Goal: Task Accomplishment & Management: Use online tool/utility

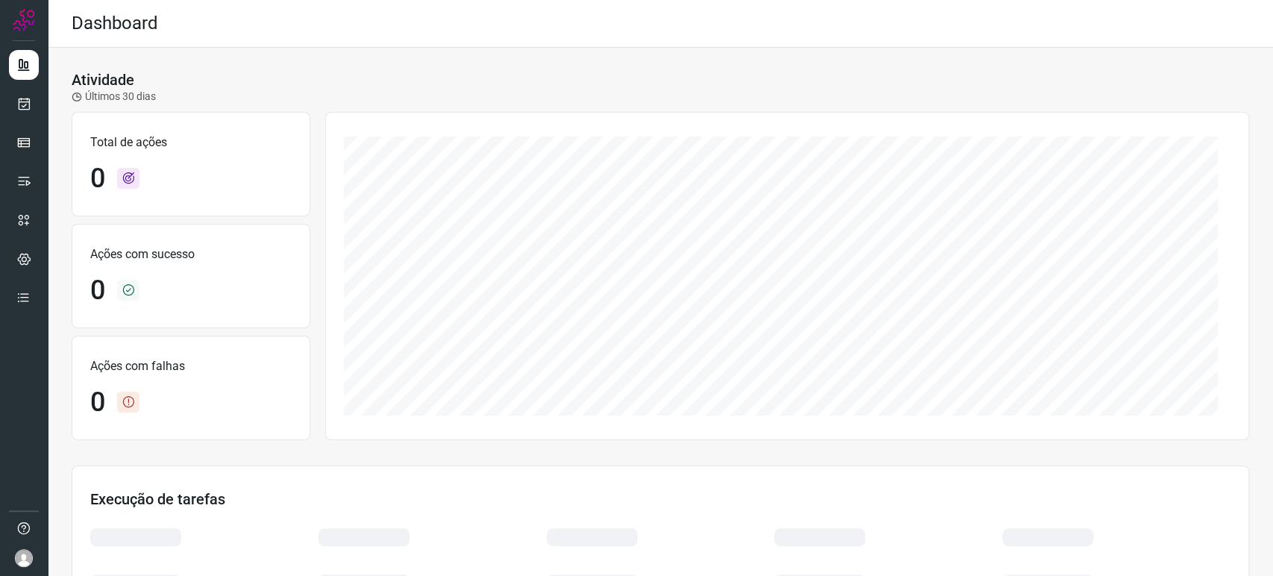
click at [40, 107] on div at bounding box center [24, 288] width 48 height 576
click at [24, 100] on icon at bounding box center [24, 103] width 16 height 15
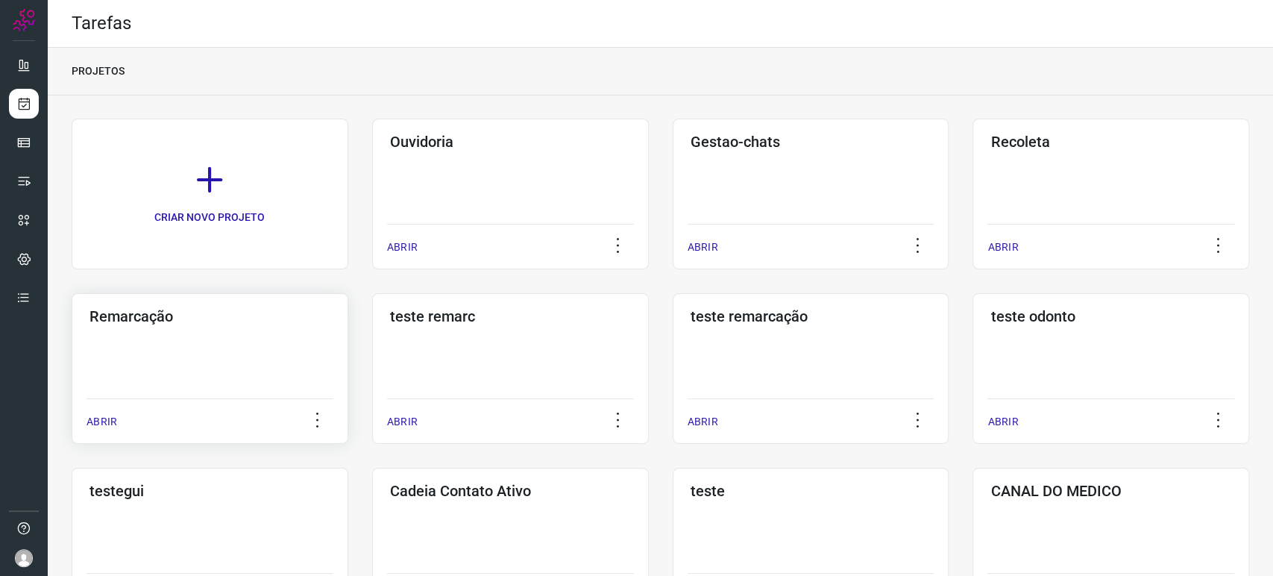
click at [372, 354] on div "Remarcação ABRIR" at bounding box center [510, 368] width 277 height 151
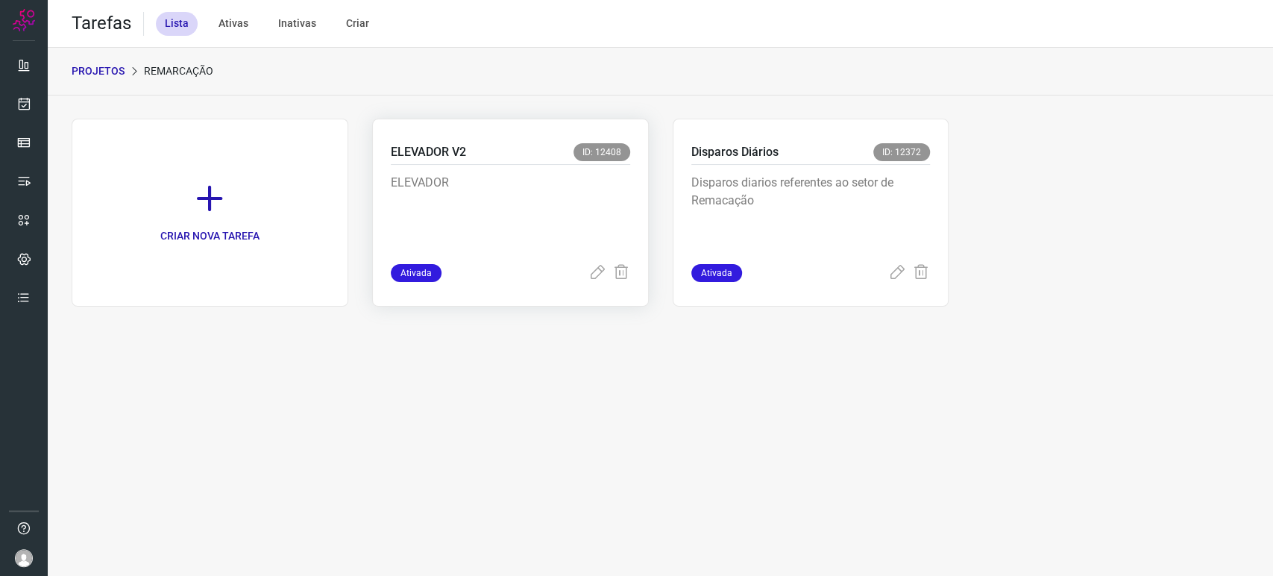
click at [471, 193] on p "ELEVADOR" at bounding box center [503, 211] width 224 height 75
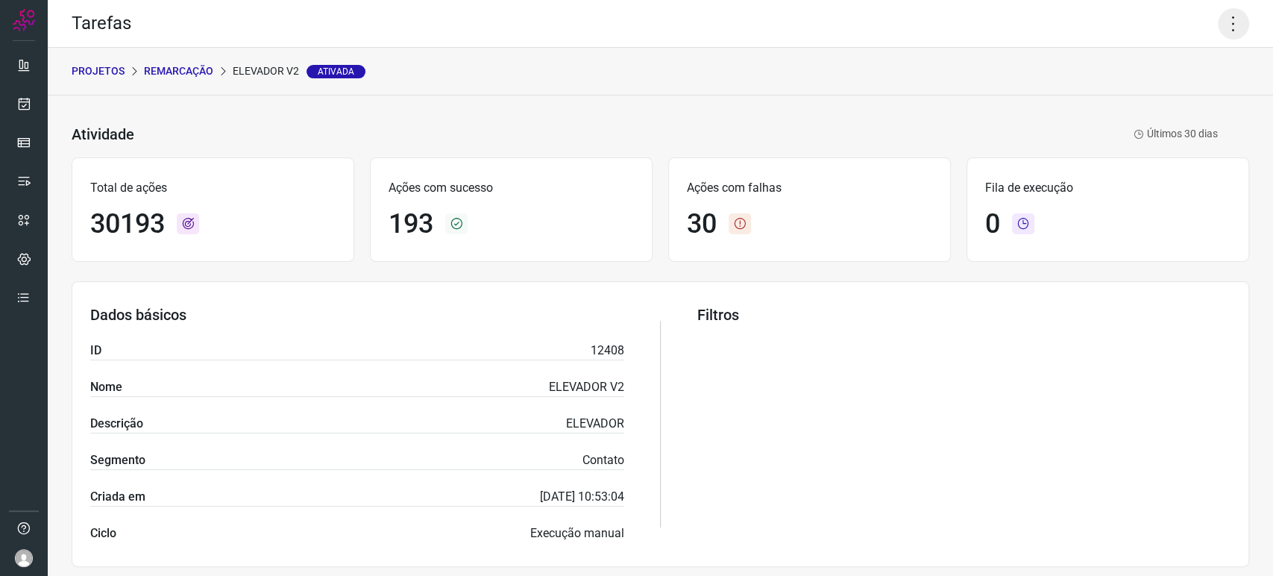
click at [1219, 22] on icon at bounding box center [1233, 23] width 31 height 31
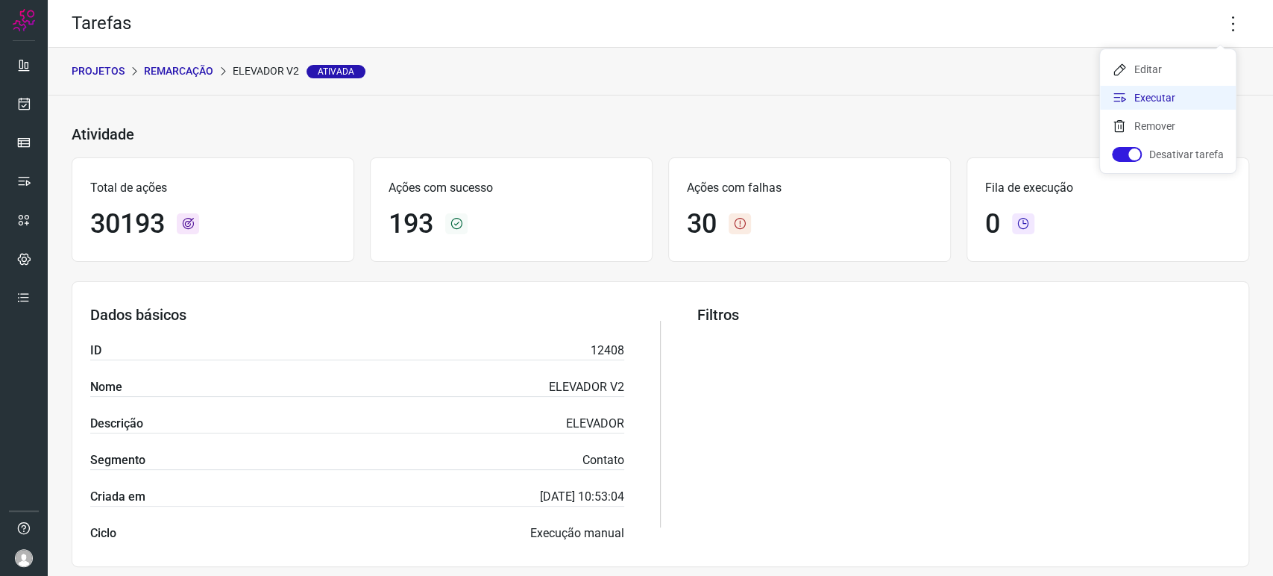
click at [1134, 100] on li "Executar" at bounding box center [1168, 98] width 136 height 24
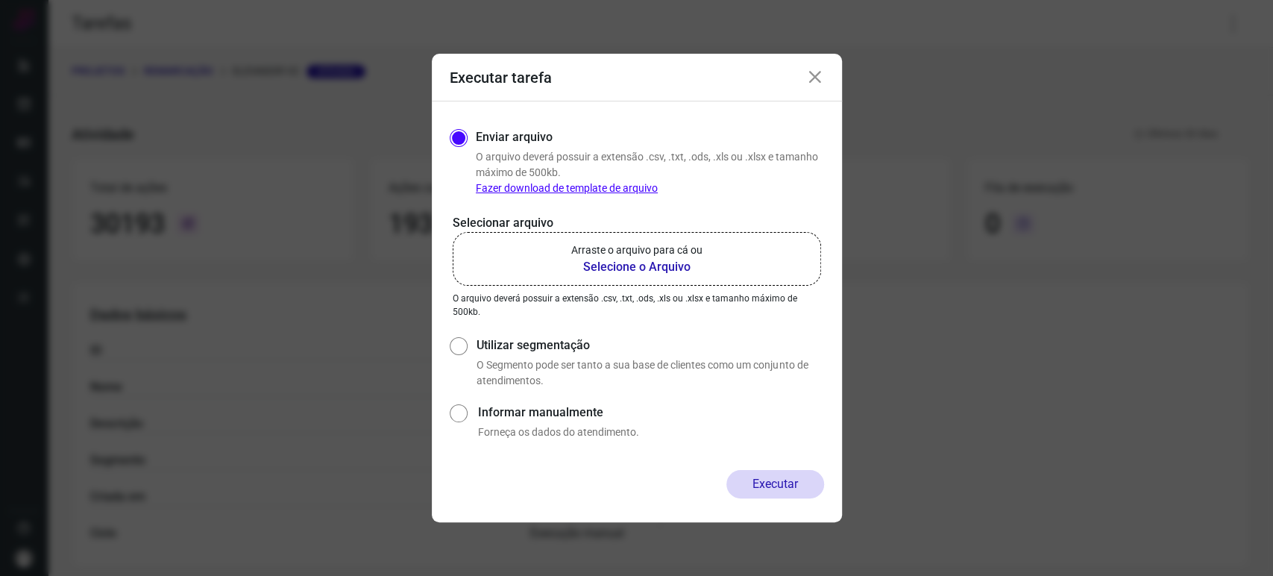
click at [815, 73] on icon at bounding box center [815, 78] width 18 height 18
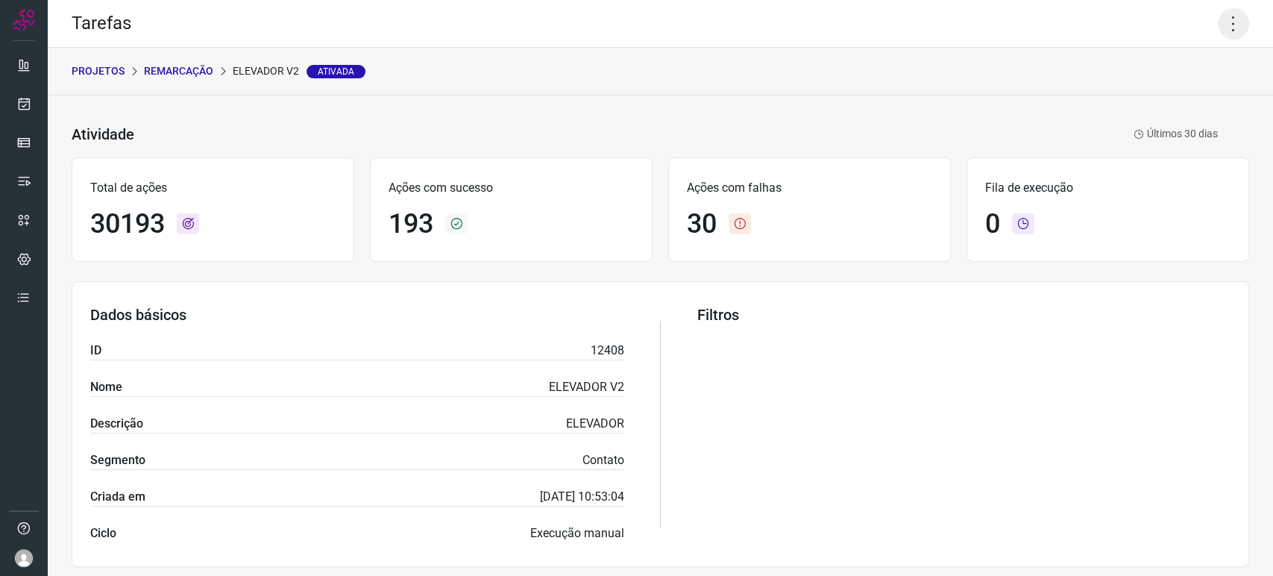
click at [1224, 22] on icon at bounding box center [1233, 23] width 31 height 31
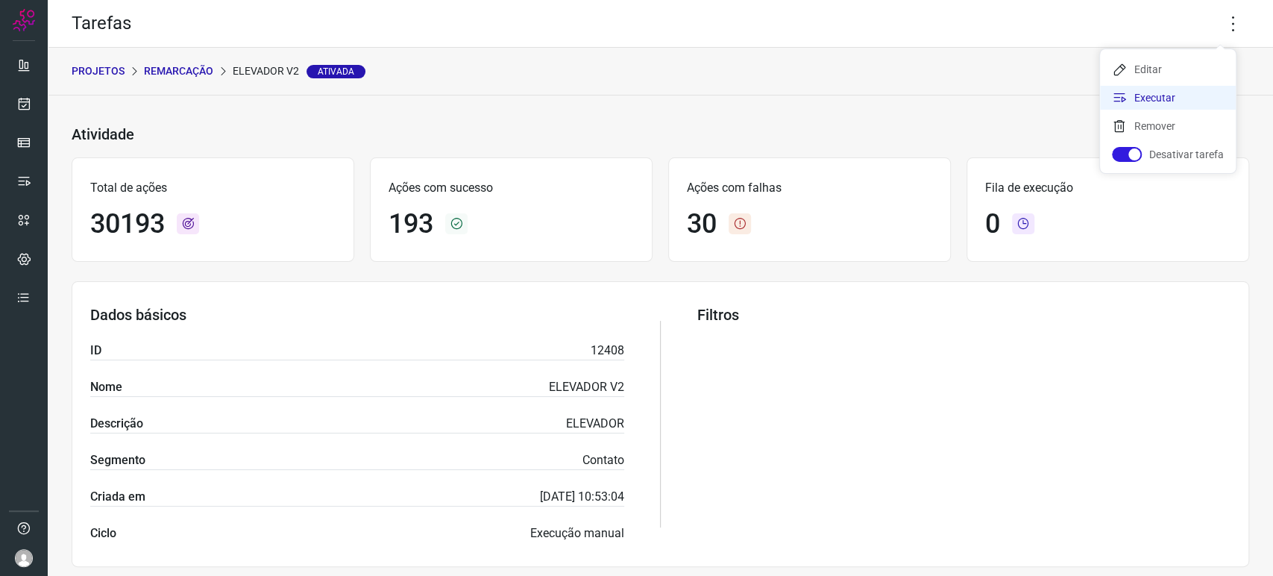
click at [1140, 104] on li "Executar" at bounding box center [1168, 98] width 136 height 24
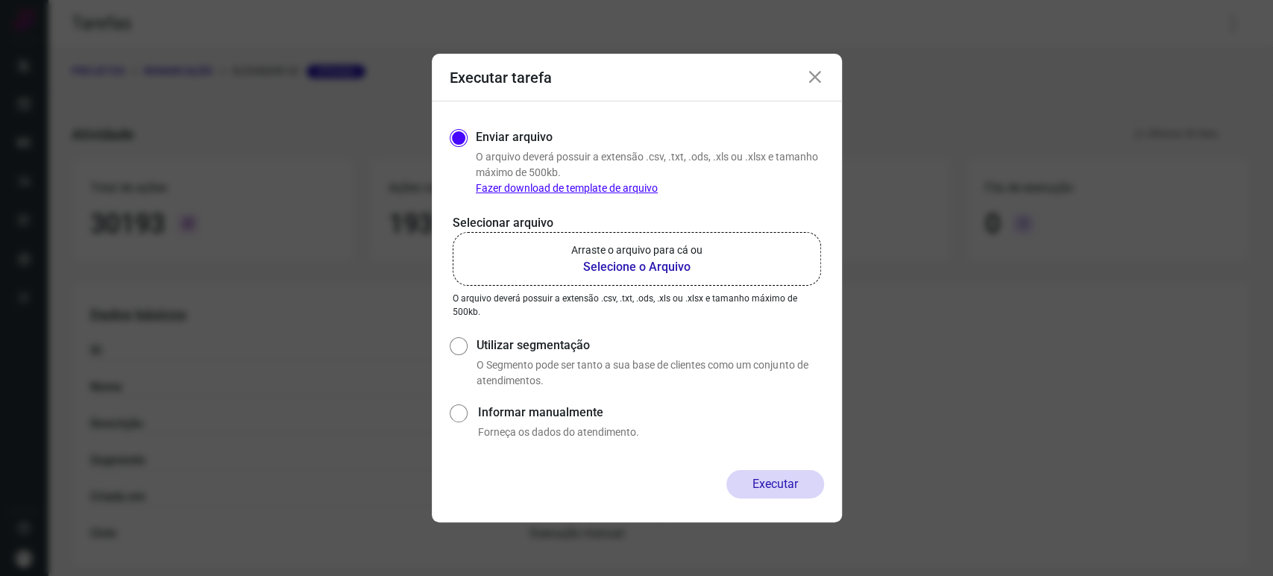
click at [642, 278] on label "Arraste o arquivo para cá ou Selecione o Arquivo" at bounding box center [637, 259] width 369 height 54
click at [0, 0] on input "Arraste o arquivo para cá ou Selecione o Arquivo" at bounding box center [0, 0] width 0 height 0
click at [815, 84] on icon at bounding box center [815, 78] width 18 height 18
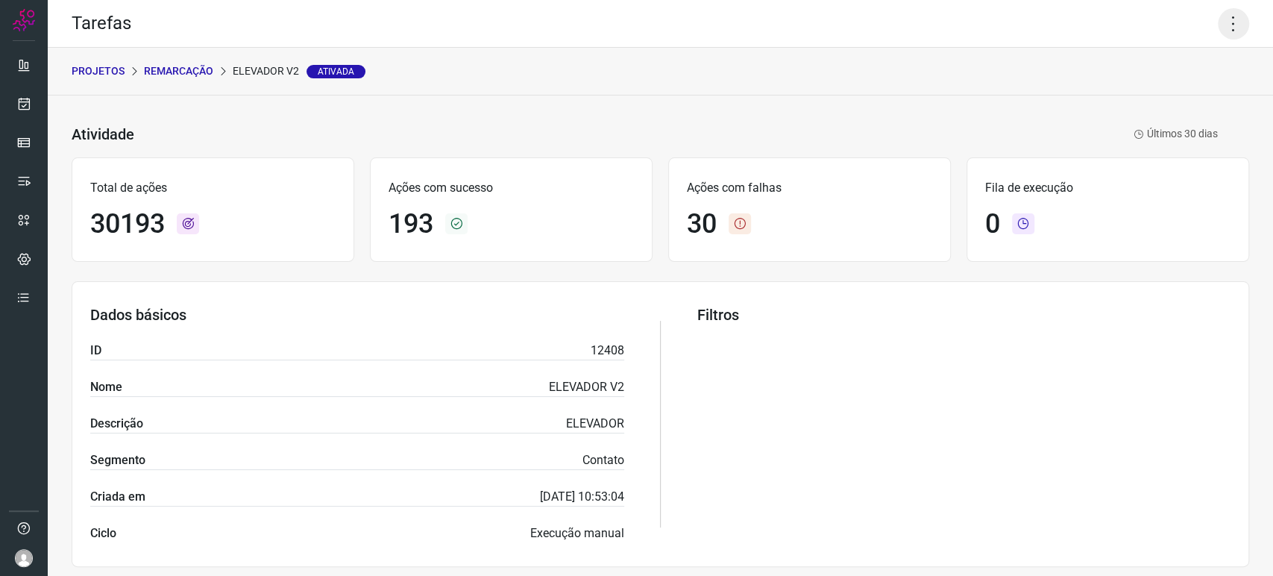
click at [1234, 18] on icon at bounding box center [1233, 23] width 31 height 31
click at [1170, 90] on li "Executar" at bounding box center [1168, 98] width 136 height 24
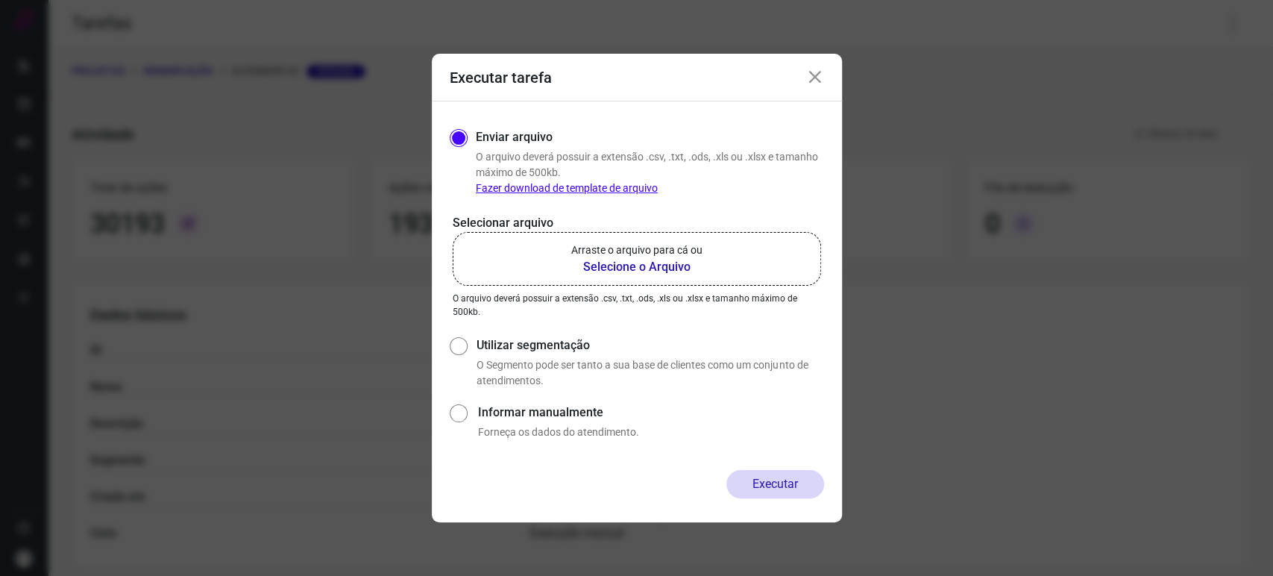
click at [653, 273] on b "Selecione o Arquivo" at bounding box center [636, 267] width 131 height 18
click at [0, 0] on input "Arraste o arquivo para cá ou Selecione o Arquivo" at bounding box center [0, 0] width 0 height 0
click at [624, 257] on p "Arraste o arquivo para cá ou" at bounding box center [636, 250] width 131 height 16
click at [0, 0] on input "Arraste o arquivo para cá ou Selecione o Arquivo" at bounding box center [0, 0] width 0 height 0
click at [645, 269] on b "Selecione o Arquivo" at bounding box center [636, 267] width 131 height 18
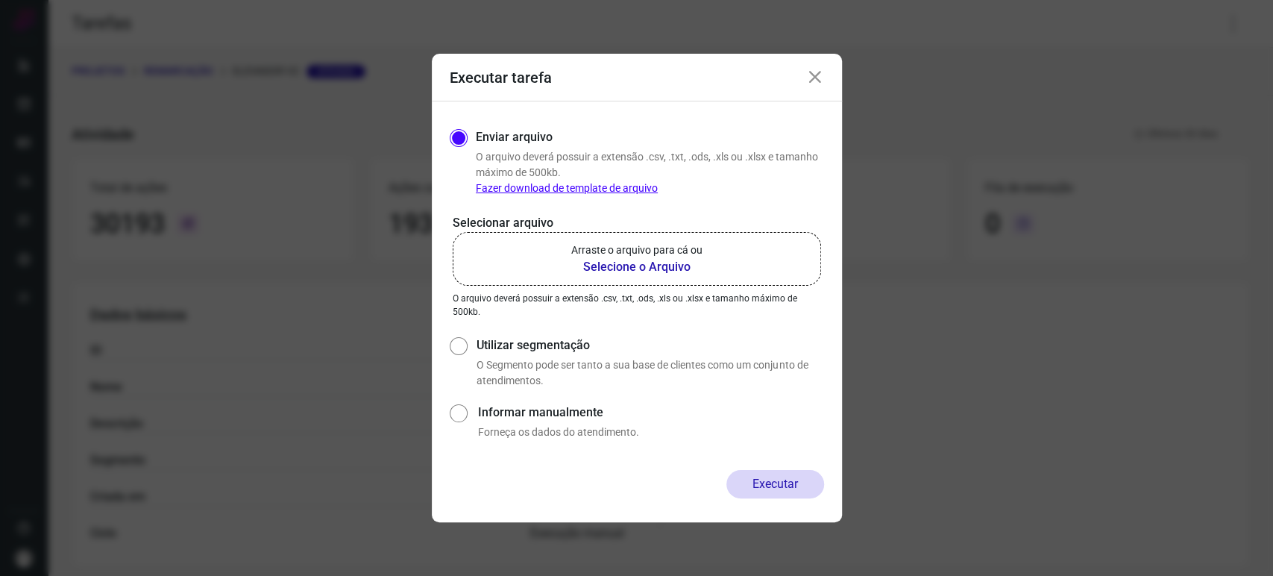
click at [0, 0] on input "Arraste o arquivo para cá ou Selecione o Arquivo" at bounding box center [0, 0] width 0 height 0
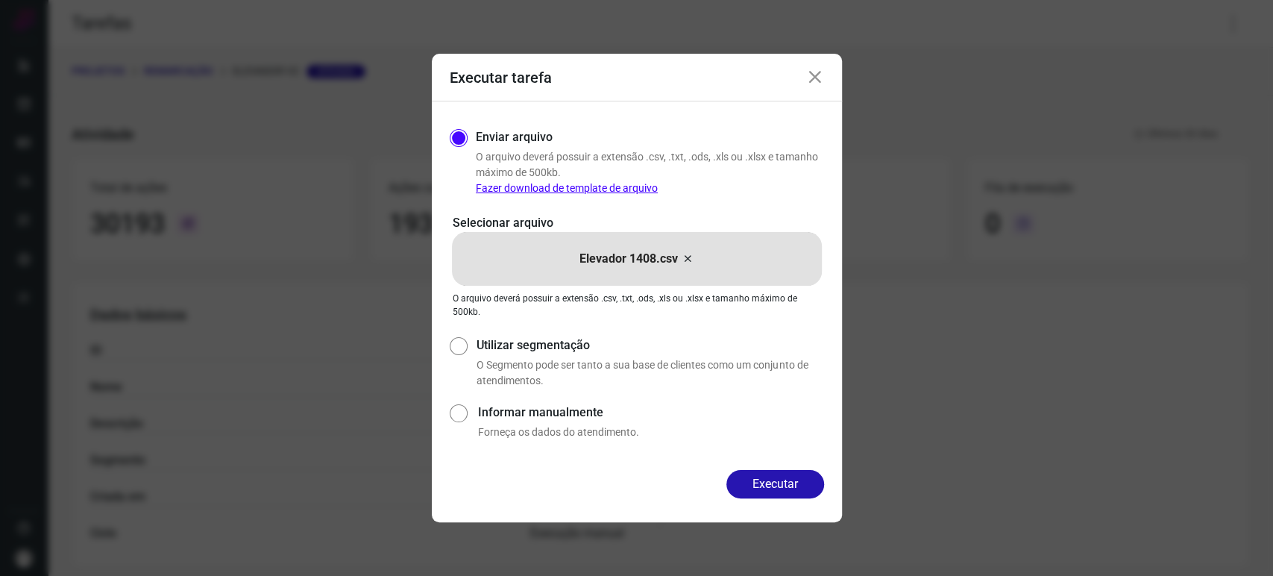
click at [821, 77] on icon at bounding box center [815, 78] width 18 height 18
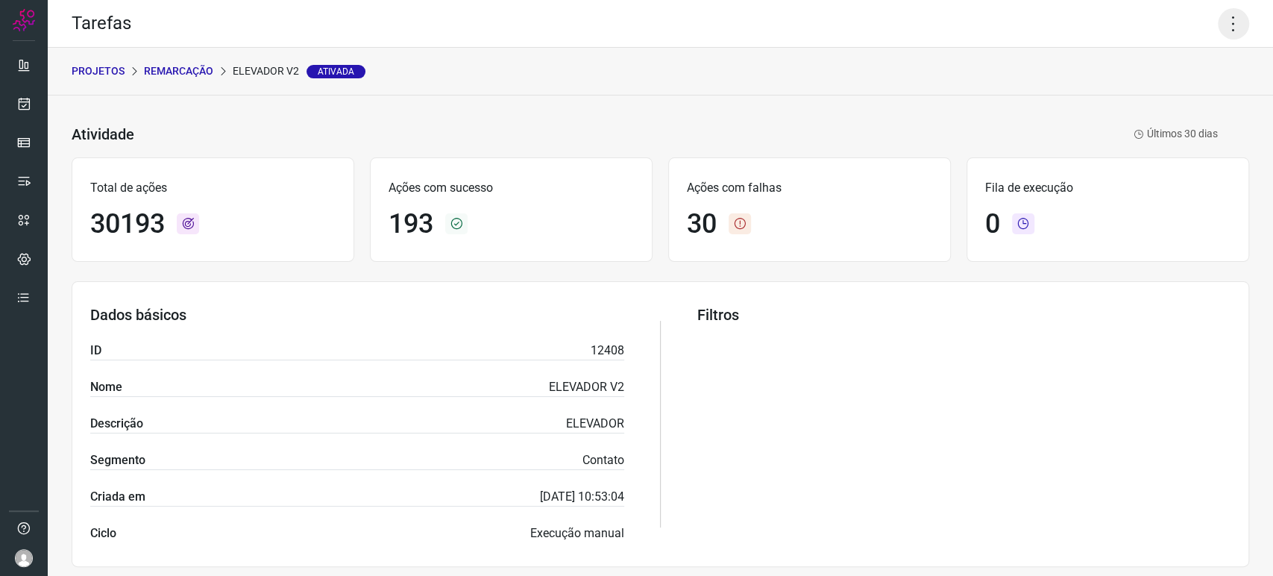
click at [1218, 25] on icon at bounding box center [1233, 23] width 31 height 31
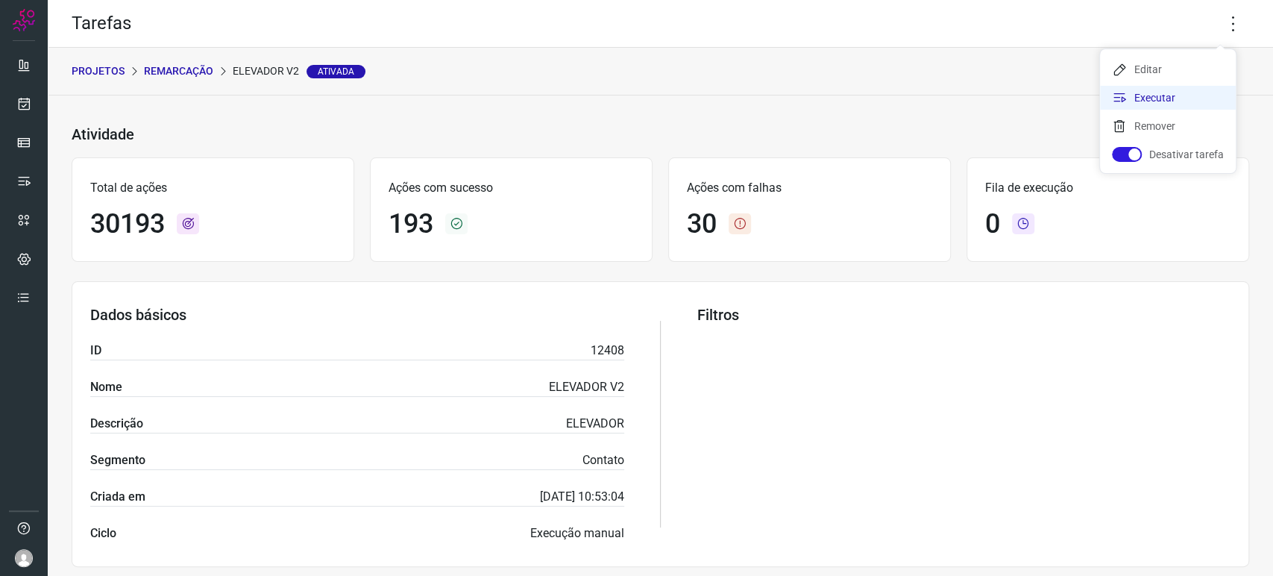
click at [1151, 101] on li "Executar" at bounding box center [1168, 98] width 136 height 24
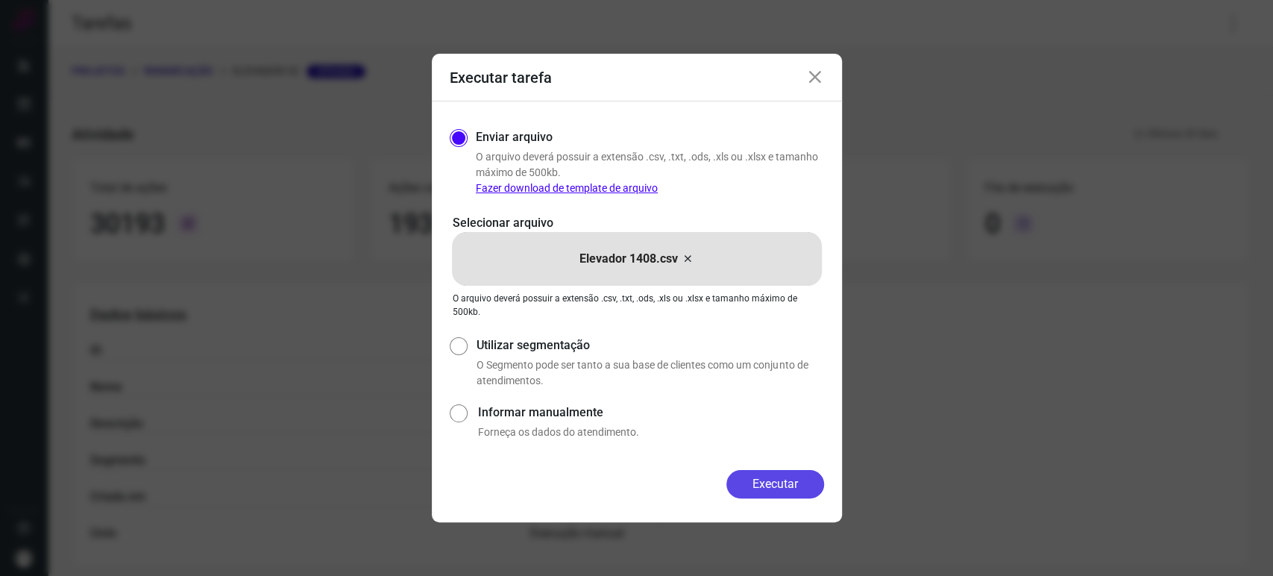
click at [766, 493] on button "Executar" at bounding box center [776, 484] width 98 height 28
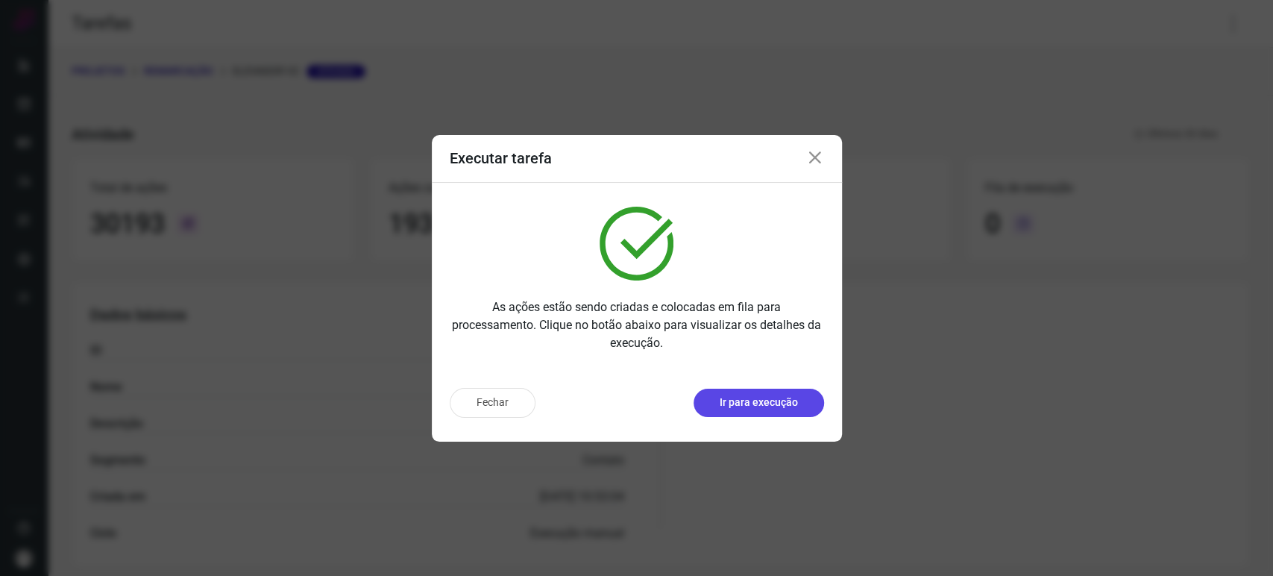
click at [757, 408] on p "Ir para execução" at bounding box center [759, 403] width 78 height 16
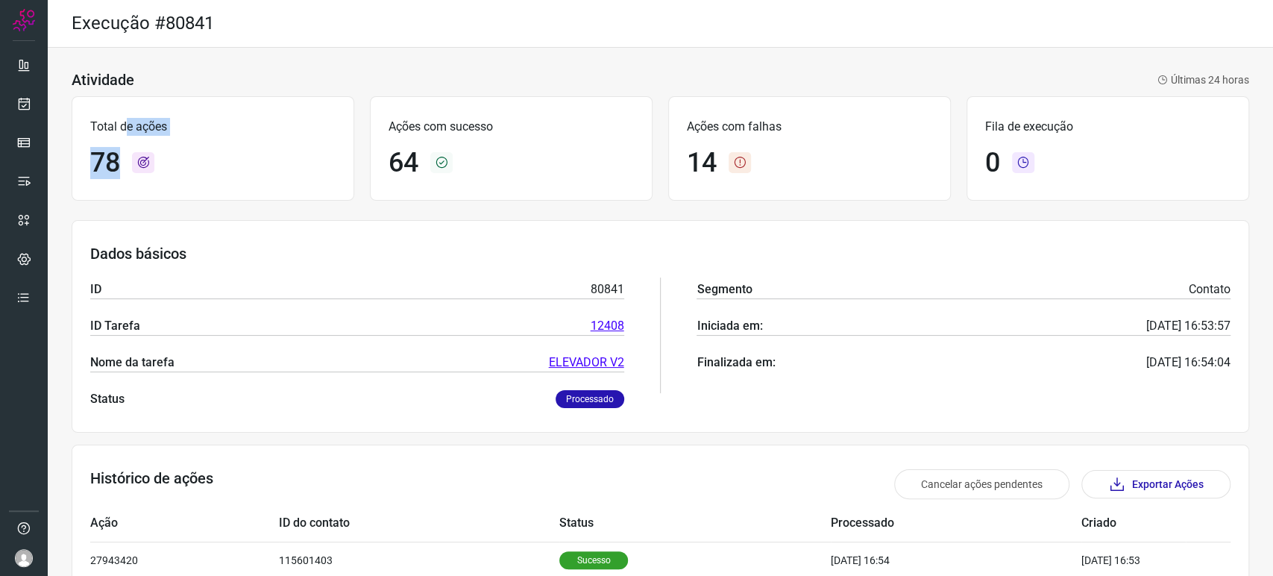
drag, startPoint x: 126, startPoint y: 132, endPoint x: 289, endPoint y: 172, distance: 167.5
click at [289, 172] on div "Total de ações 78" at bounding box center [213, 148] width 283 height 104
drag, startPoint x: 372, startPoint y: 163, endPoint x: 495, endPoint y: 160, distance: 122.4
click at [487, 158] on div "Ações com sucesso 64" at bounding box center [511, 148] width 283 height 104
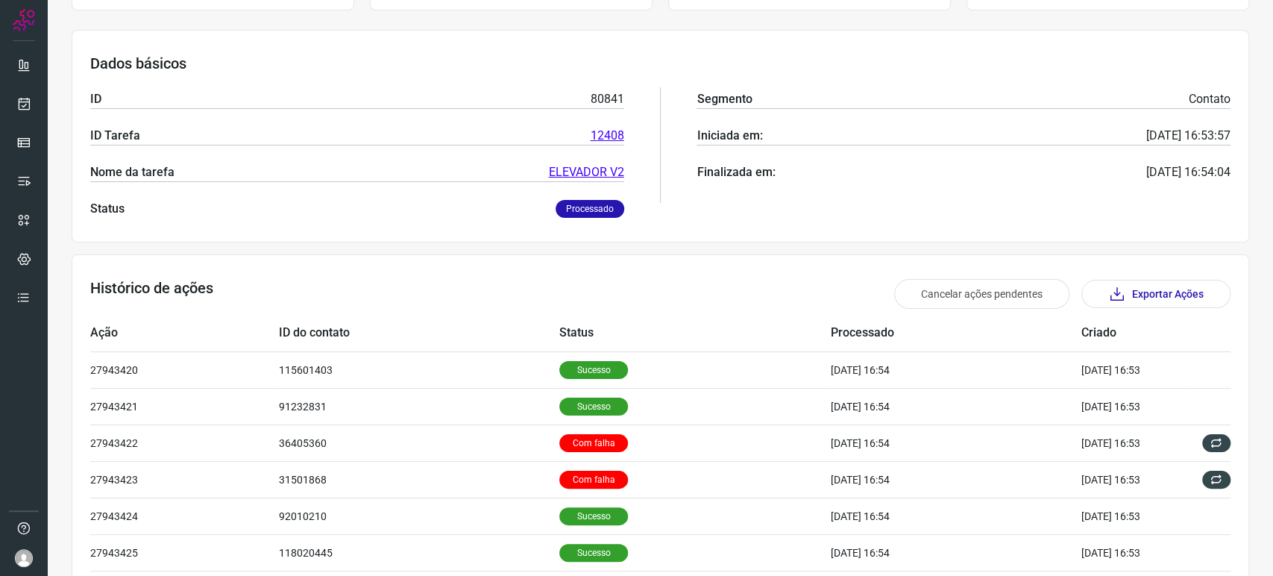
scroll to position [157, 0]
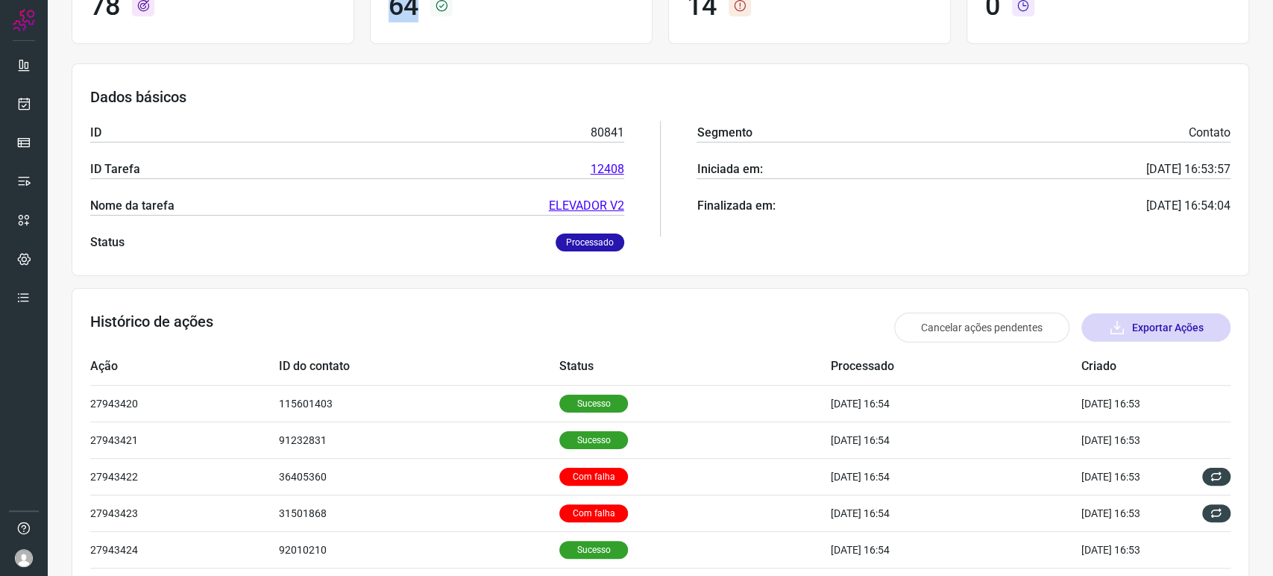
click at [1128, 316] on button "Exportar Ações" at bounding box center [1156, 327] width 149 height 28
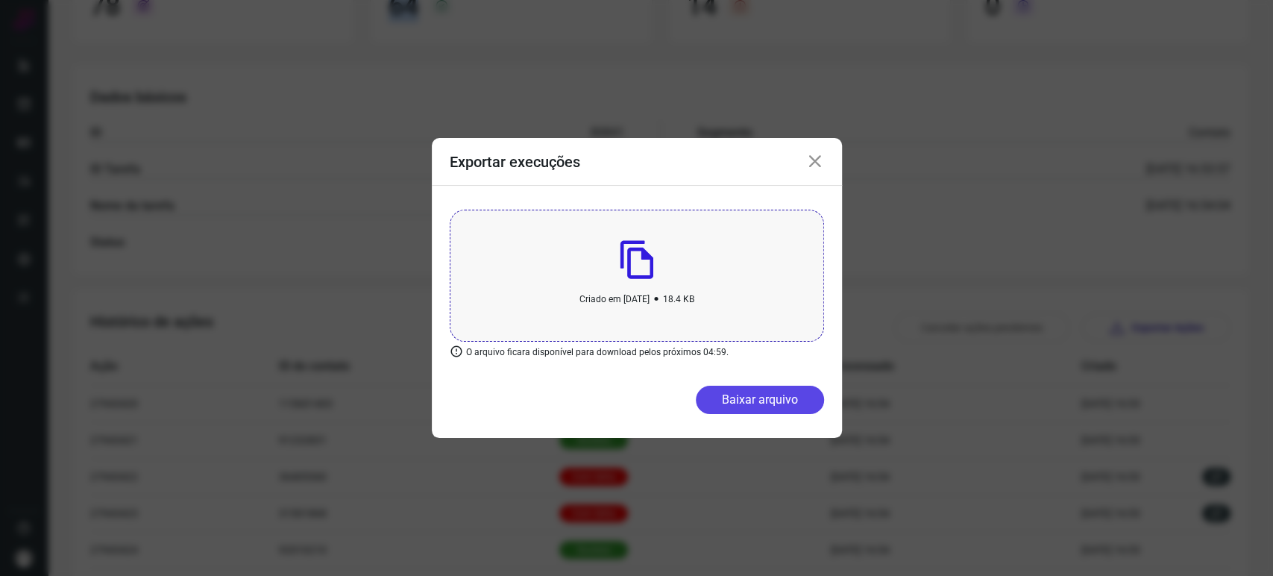
click at [742, 394] on button "Baixar arquivo" at bounding box center [760, 400] width 128 height 28
click at [1008, 461] on div "Exportar execuções Criado em 13 de August, 2025 • 18.4 KB O arquivo ficara disp…" at bounding box center [636, 288] width 1273 height 576
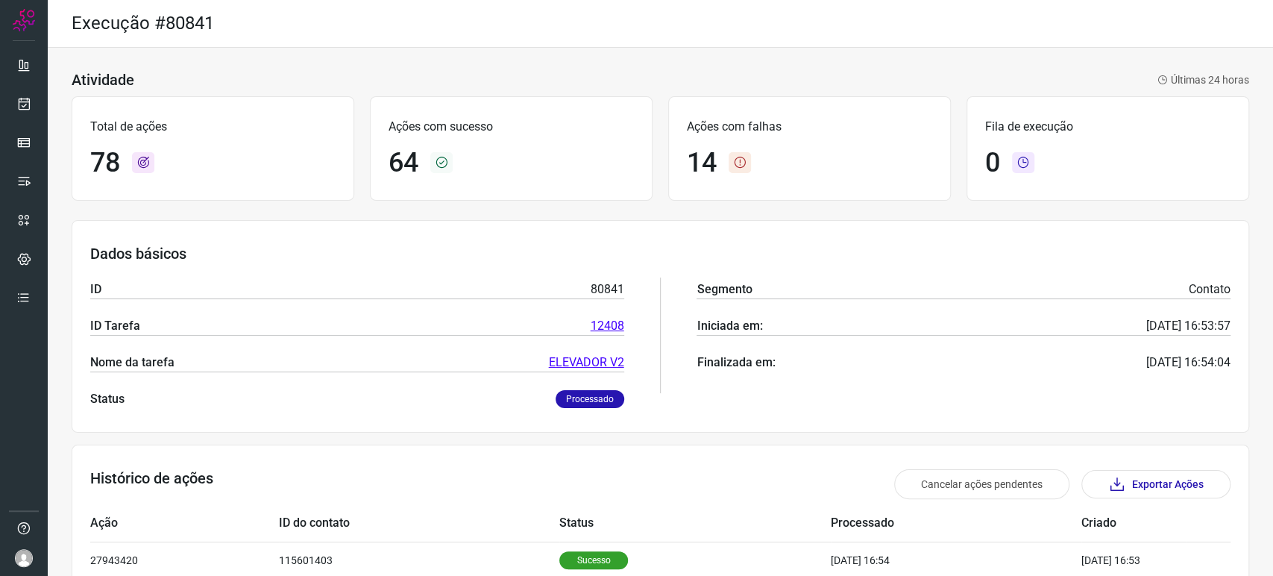
scroll to position [0, 0]
drag, startPoint x: 459, startPoint y: 148, endPoint x: 398, endPoint y: 173, distance: 66.2
click at [398, 173] on div "64" at bounding box center [511, 163] width 245 height 32
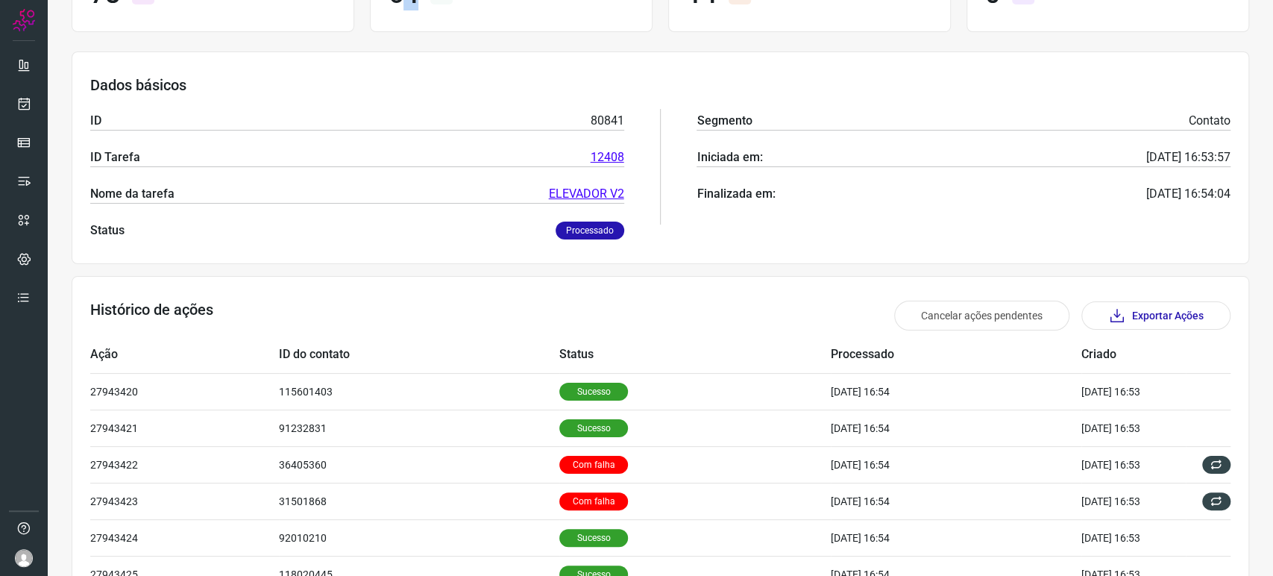
scroll to position [248, 0]
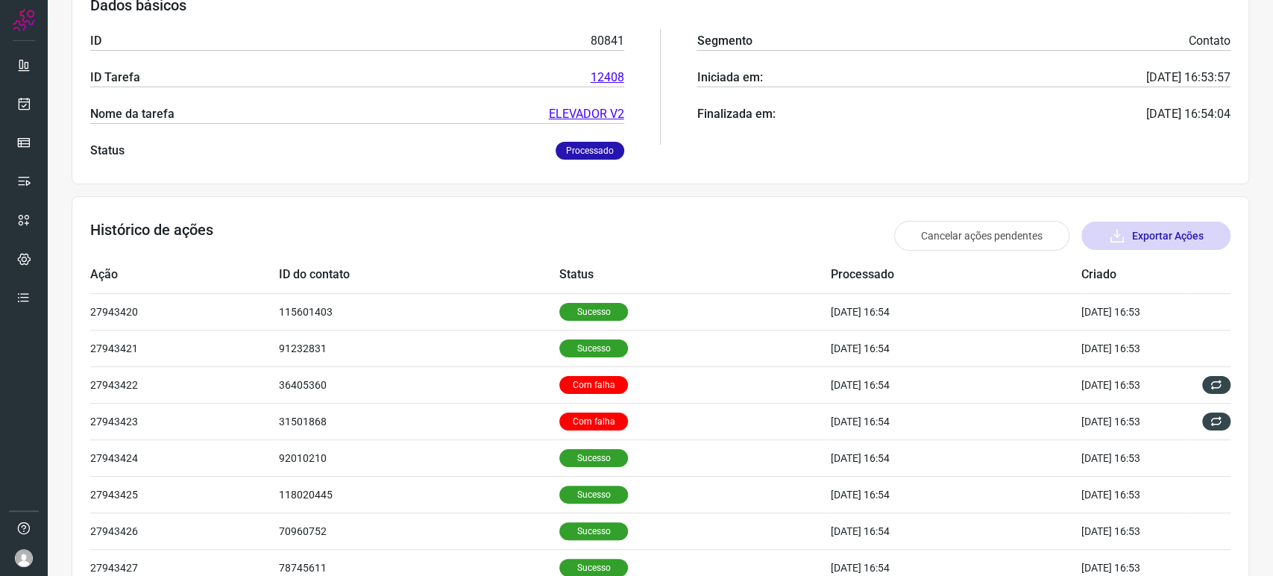
click at [1171, 237] on button "Exportar Ações" at bounding box center [1156, 236] width 149 height 28
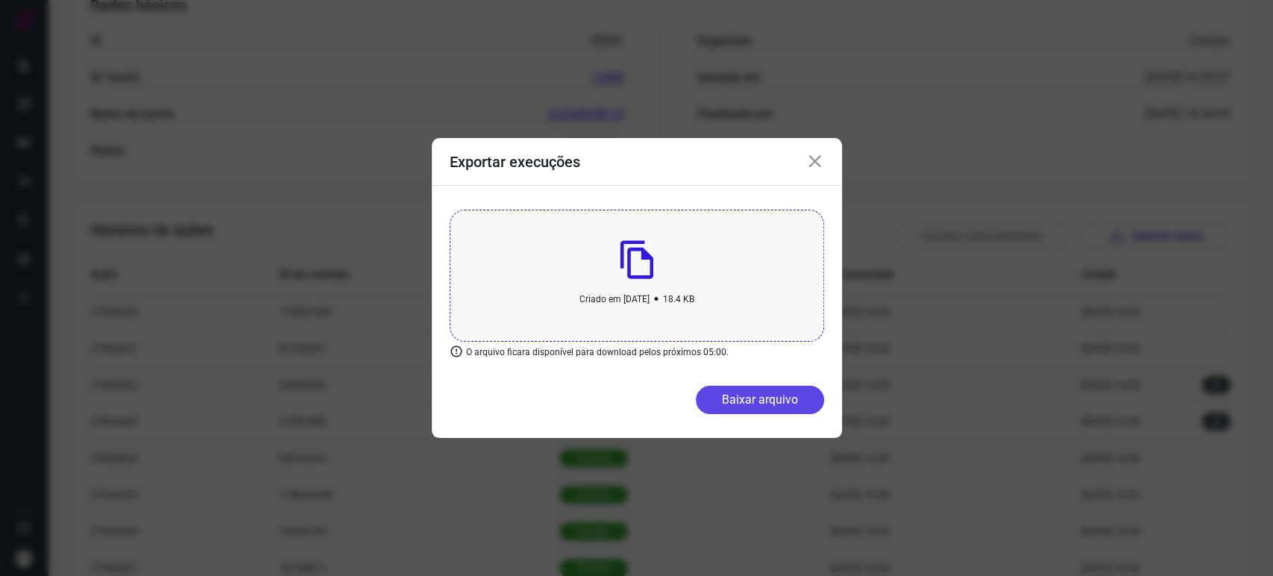
click at [738, 402] on button "Baixar arquivo" at bounding box center [760, 400] width 128 height 28
click at [194, 212] on div "Exportar execuções Criado em 13 de August, 2025 • 18.4 KB O arquivo ficara disp…" at bounding box center [636, 288] width 1273 height 576
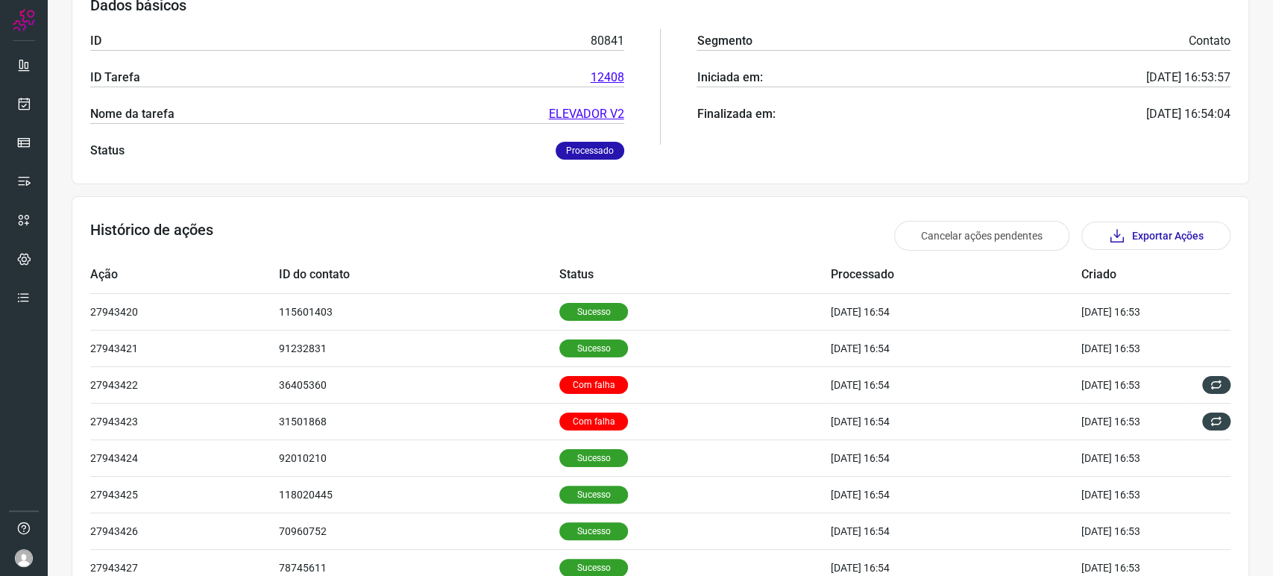
click at [27, 565] on img at bounding box center [24, 558] width 18 height 18
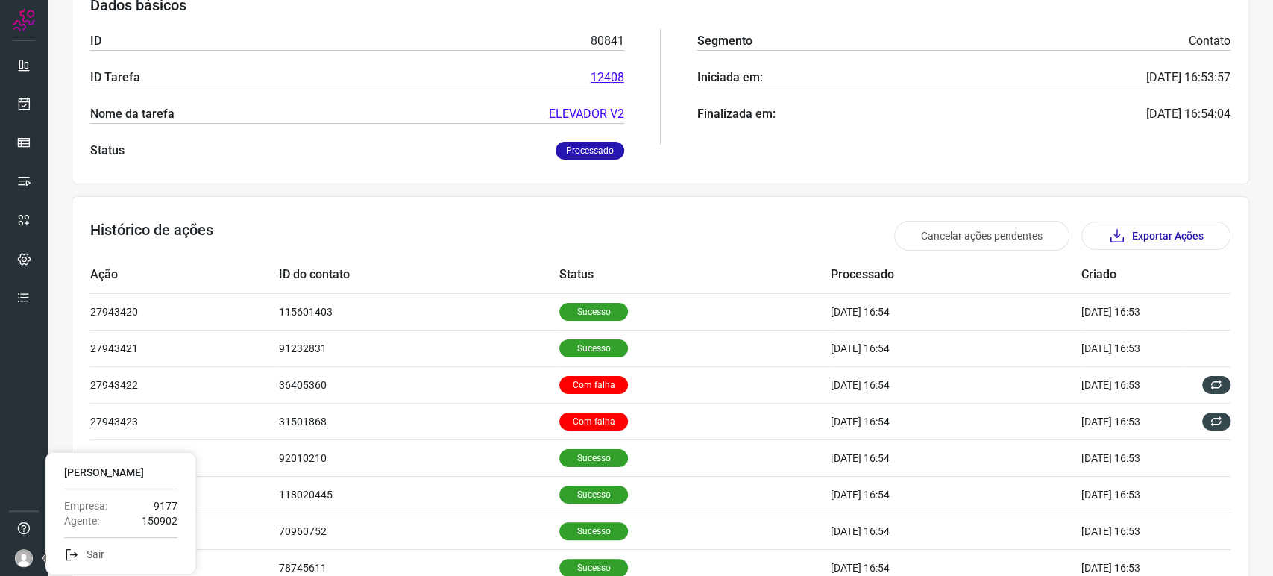
drag, startPoint x: 14, startPoint y: 394, endPoint x: 16, endPoint y: 386, distance: 7.8
click at [14, 392] on div at bounding box center [24, 288] width 48 height 576
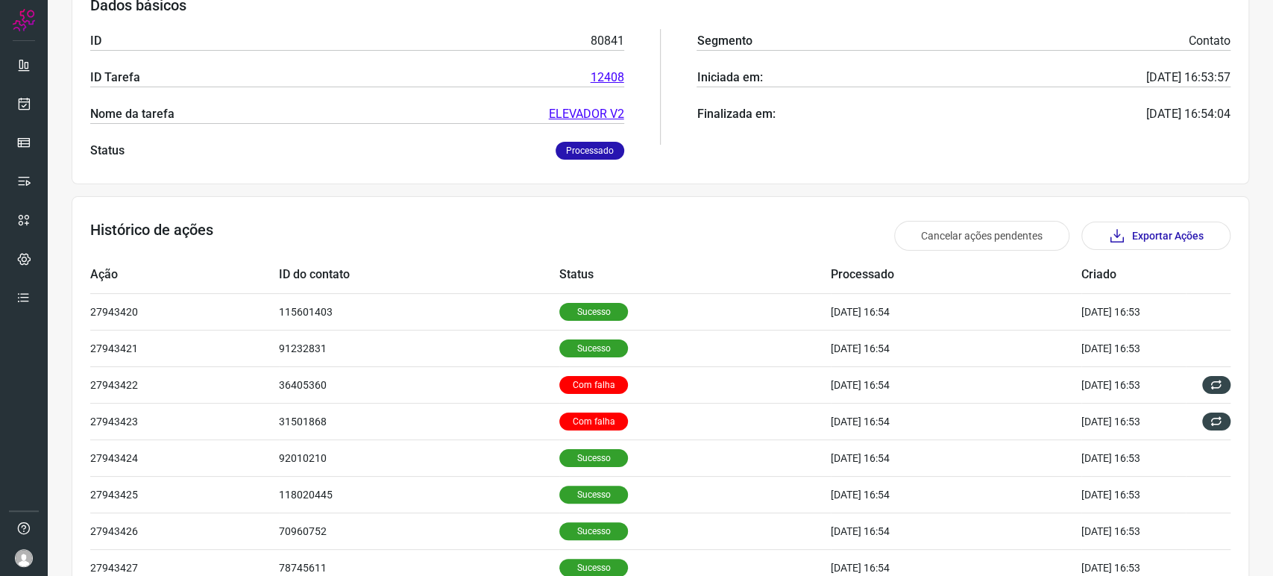
scroll to position [0, 0]
